Goal: Information Seeking & Learning: Learn about a topic

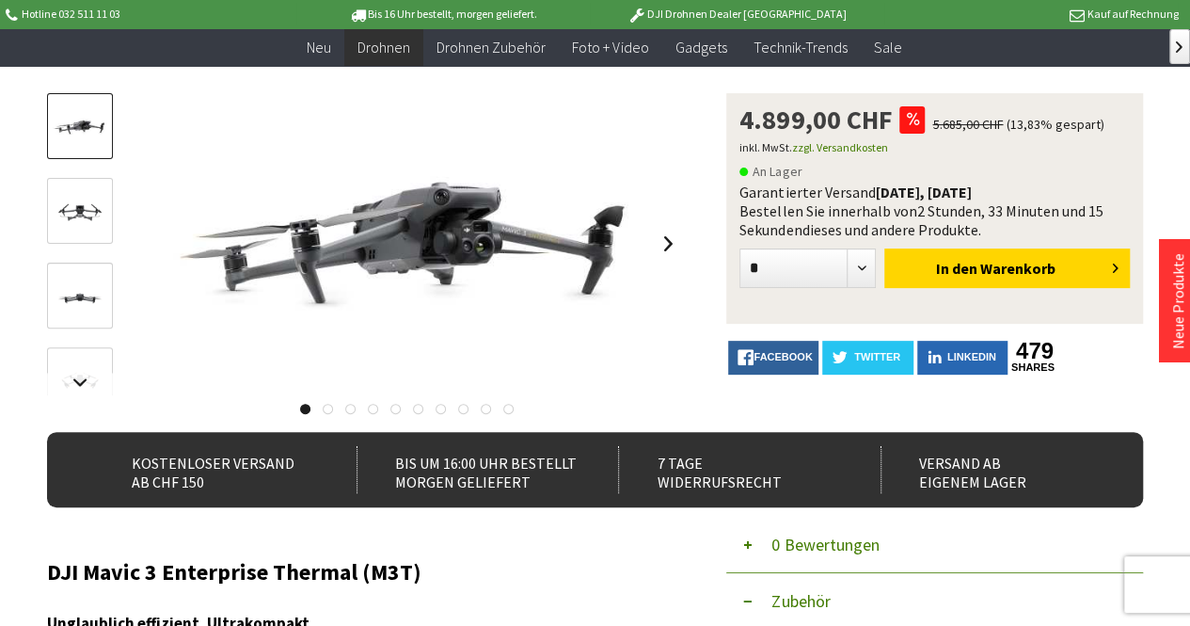
scroll to position [188, 0]
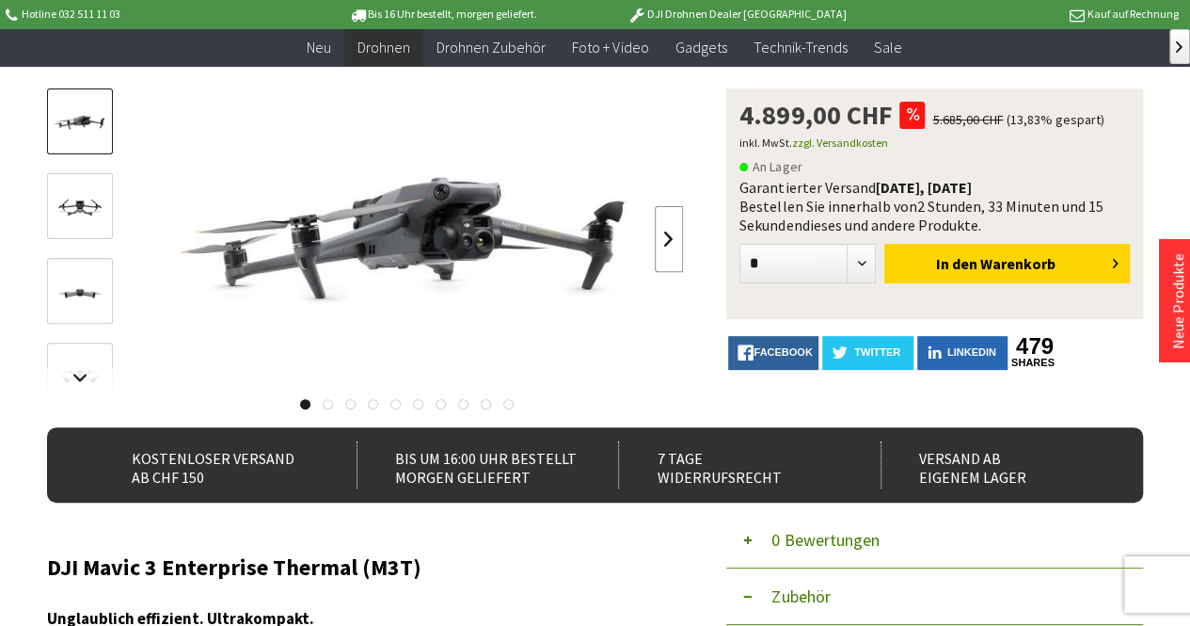
click at [670, 237] on link at bounding box center [669, 239] width 28 height 66
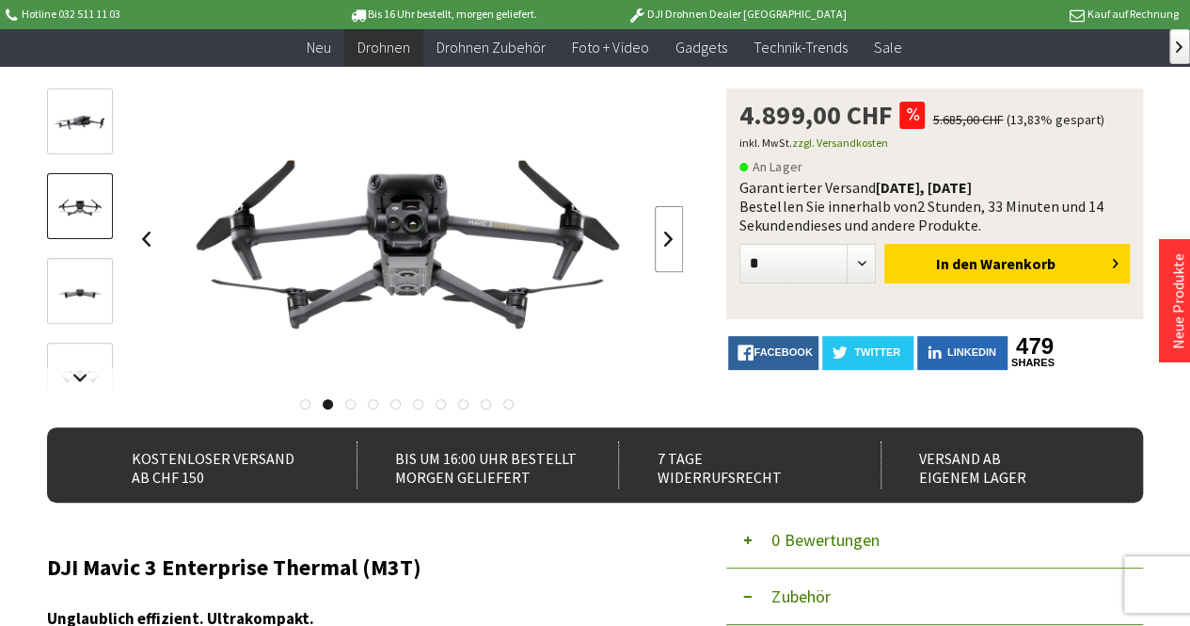
click at [670, 237] on link at bounding box center [669, 239] width 28 height 66
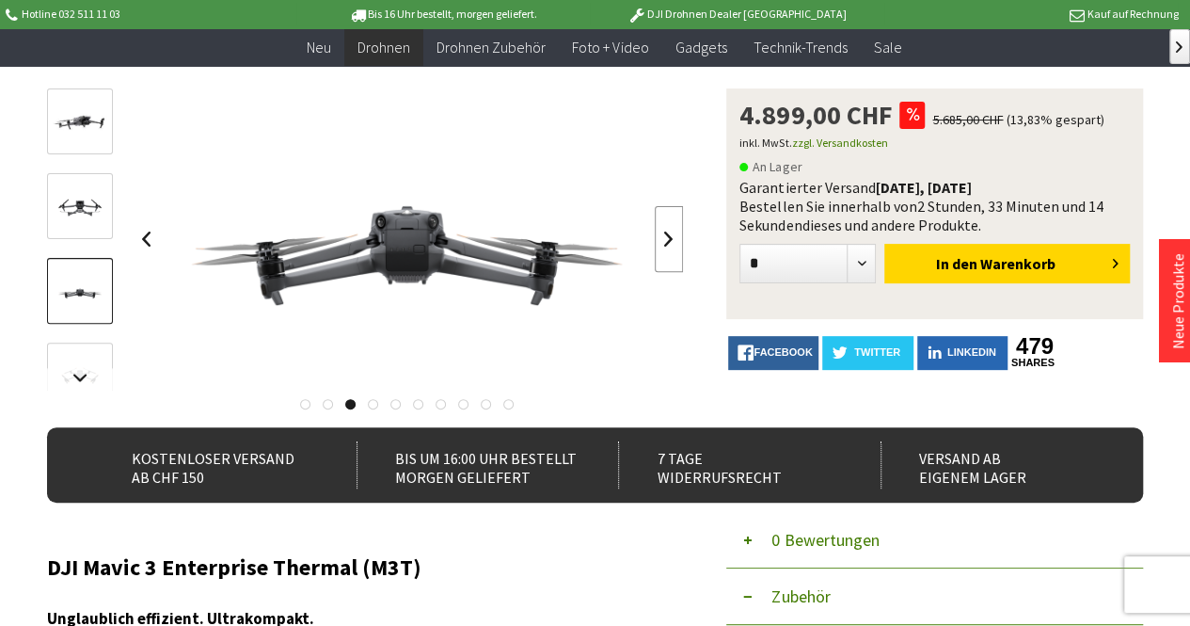
click at [670, 237] on link at bounding box center [669, 239] width 28 height 66
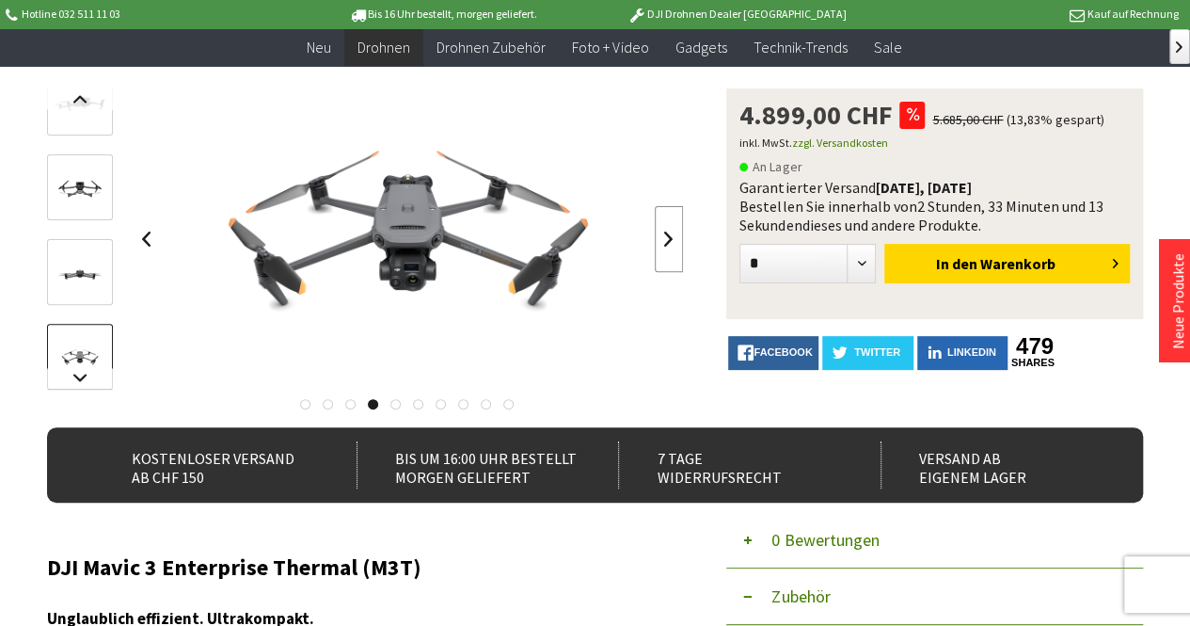
click at [670, 237] on link at bounding box center [669, 239] width 28 height 66
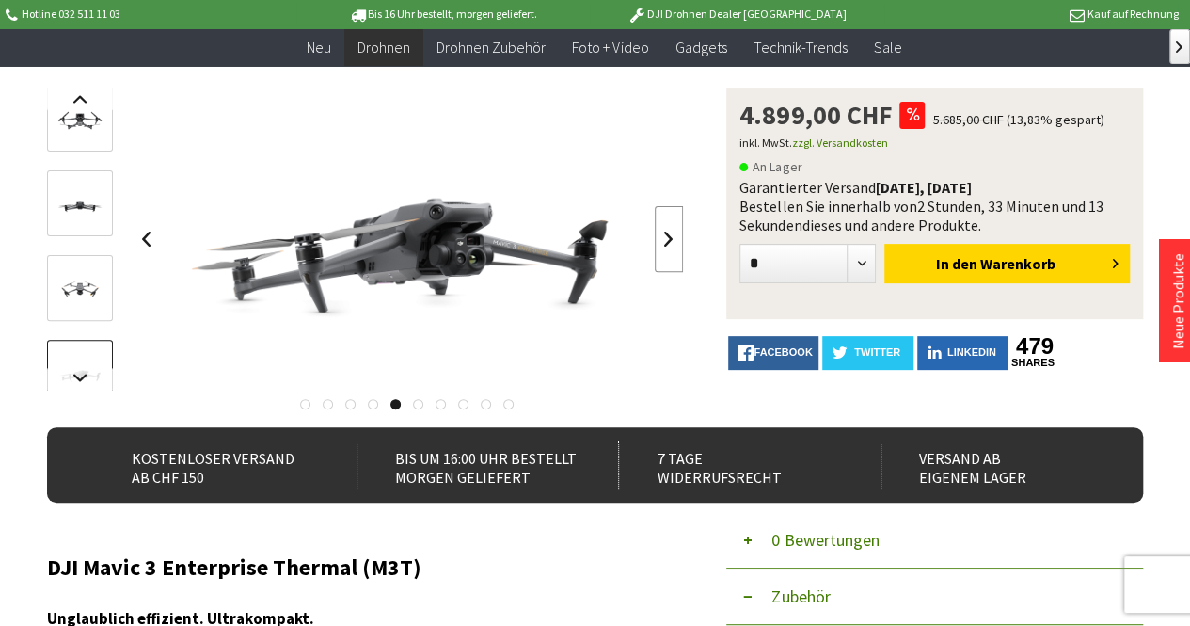
click at [670, 237] on link at bounding box center [669, 239] width 28 height 66
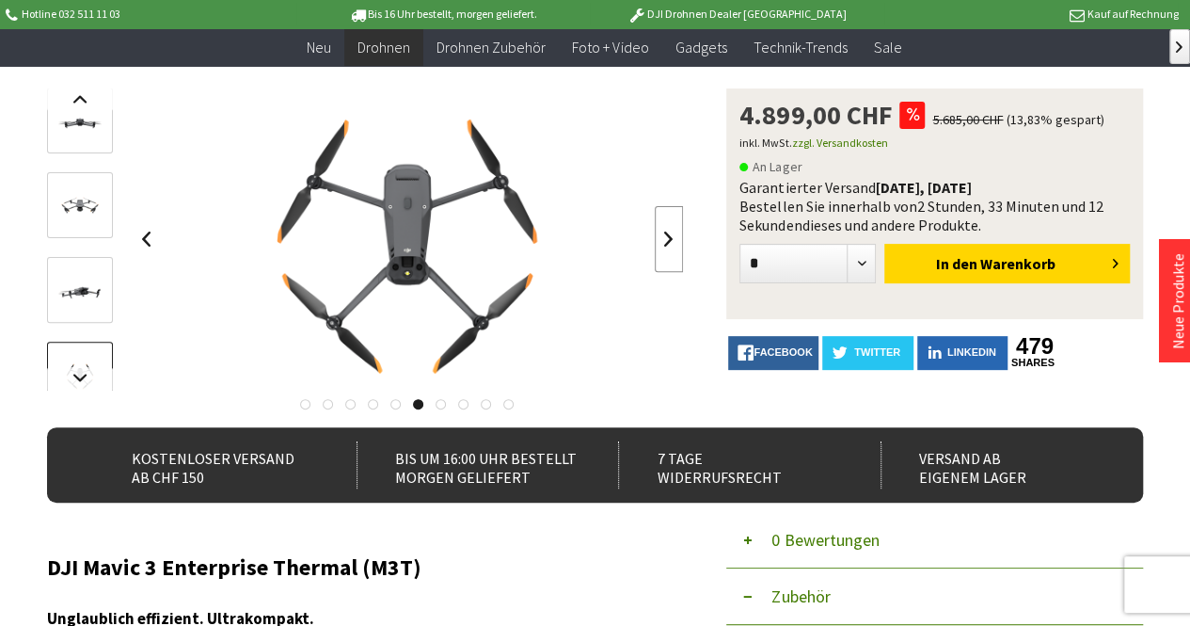
click at [670, 237] on link at bounding box center [669, 239] width 28 height 66
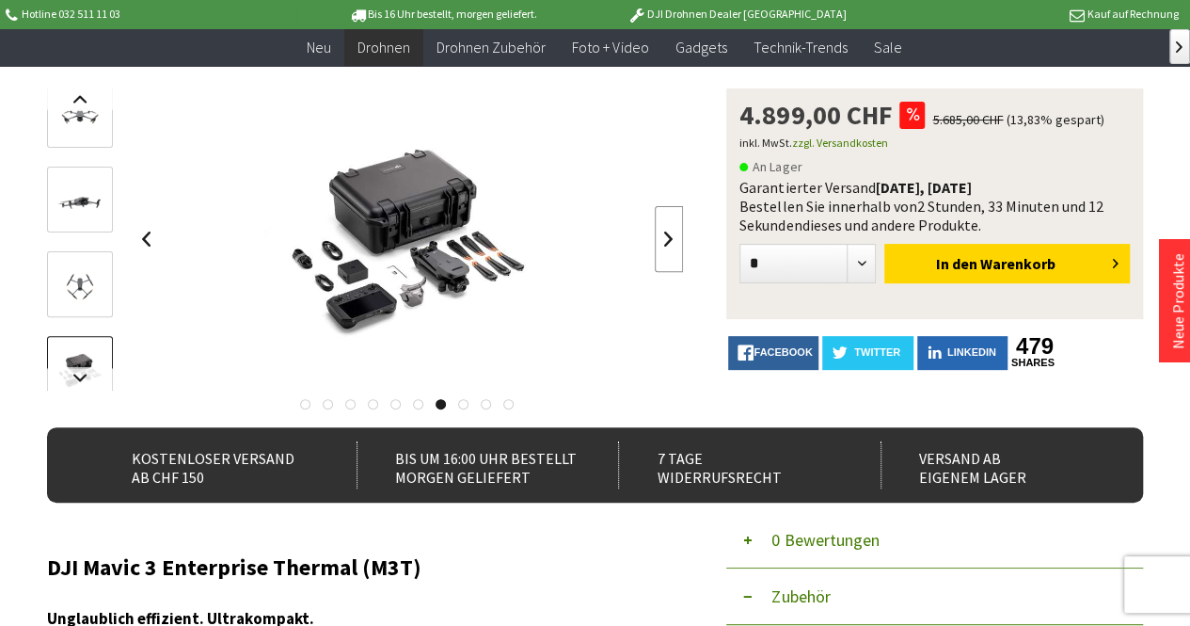
click at [670, 237] on link at bounding box center [669, 239] width 28 height 66
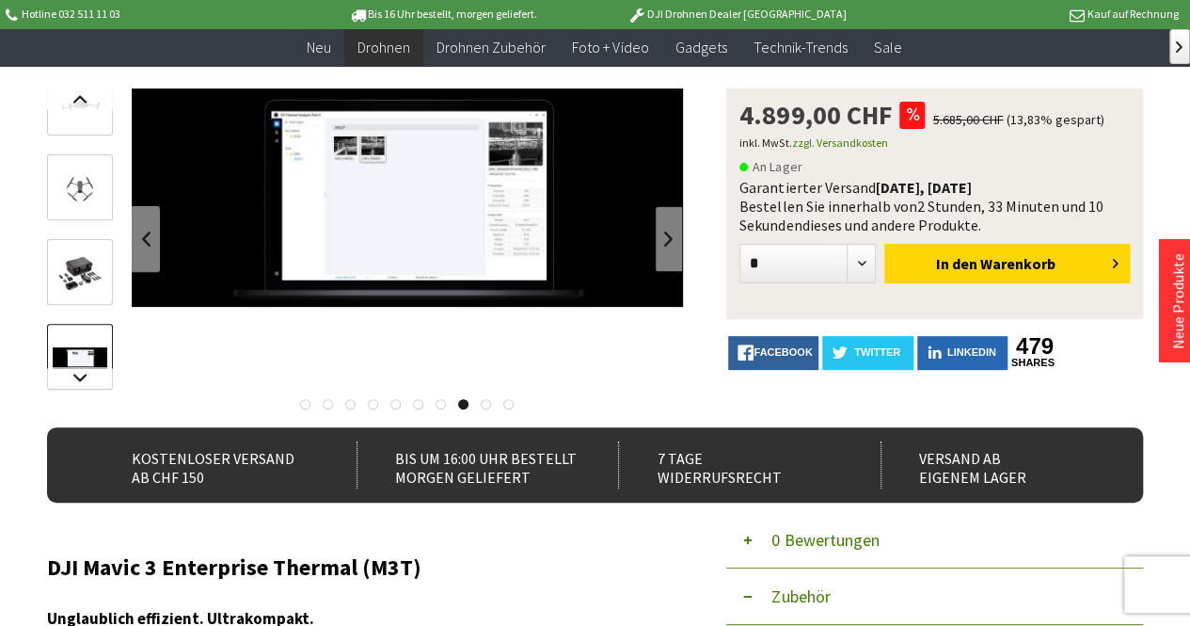
click at [670, 237] on link at bounding box center [669, 239] width 28 height 66
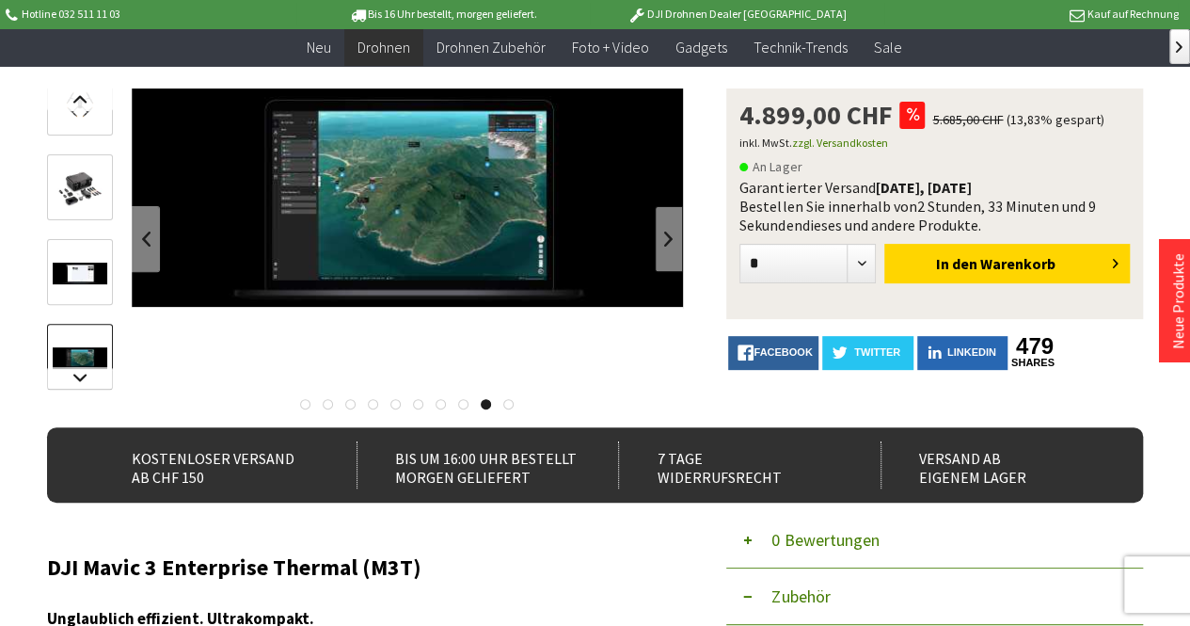
click at [670, 237] on link at bounding box center [669, 239] width 28 height 66
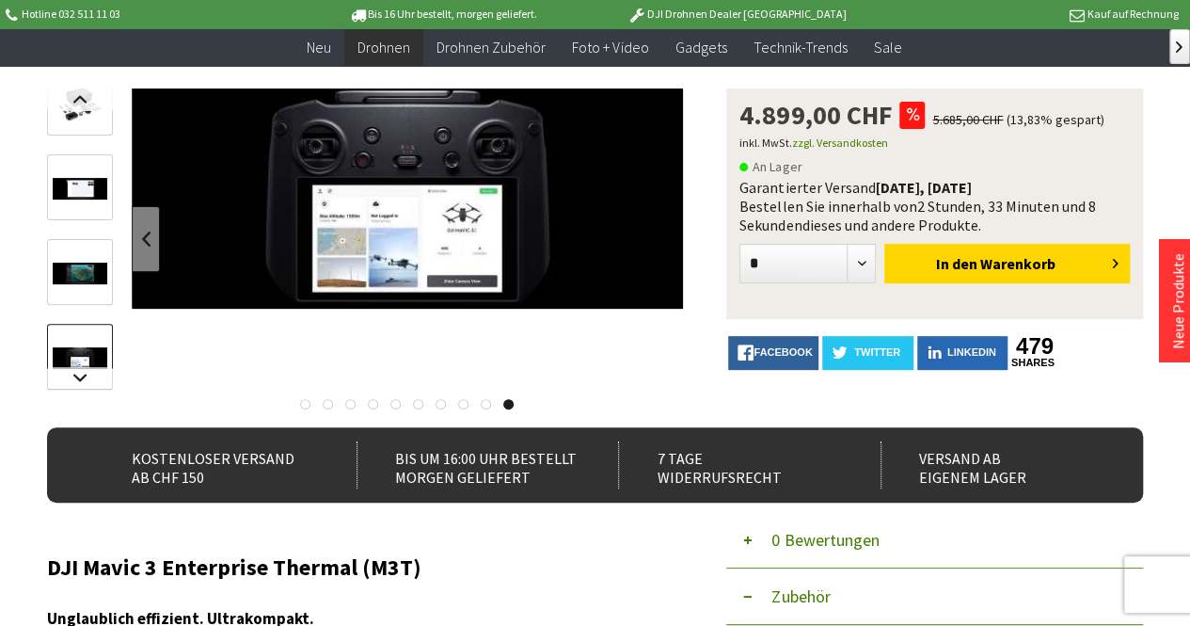
click at [146, 242] on link at bounding box center [146, 239] width 28 height 66
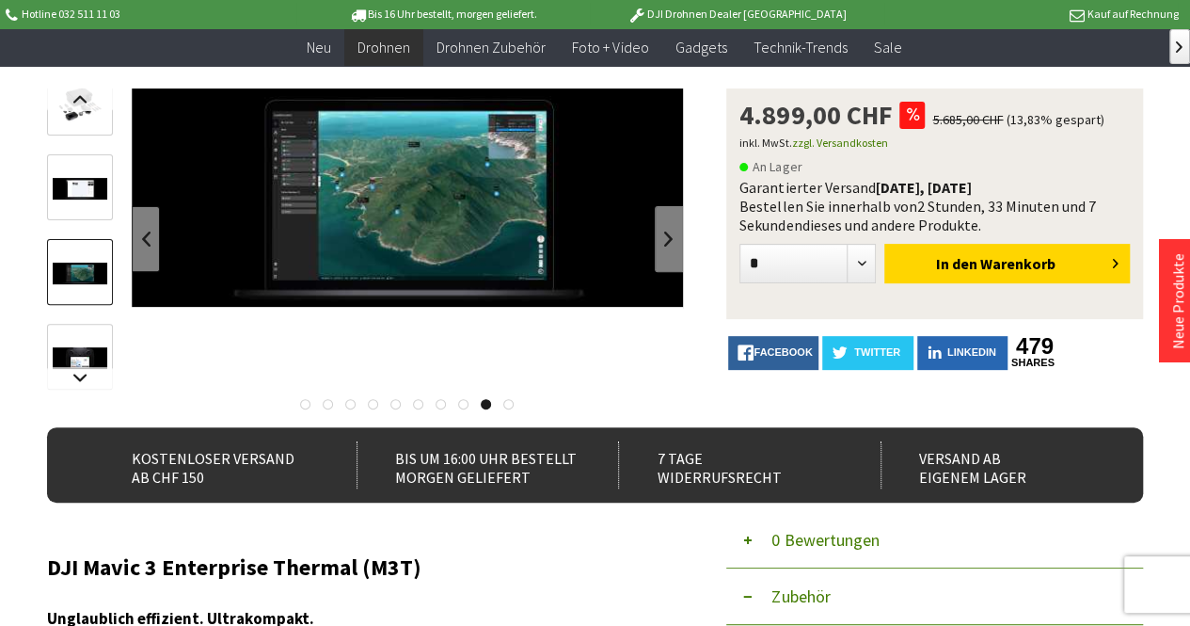
click at [146, 242] on link at bounding box center [146, 239] width 28 height 66
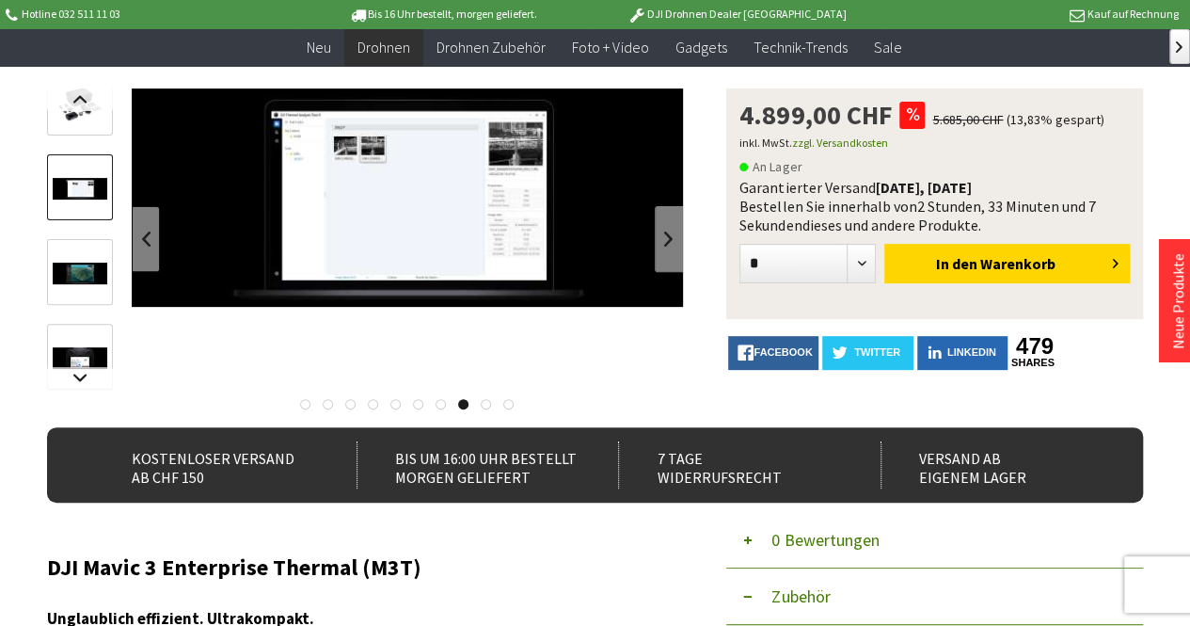
click at [146, 242] on link at bounding box center [146, 239] width 28 height 66
